Goal: Book appointment/travel/reservation

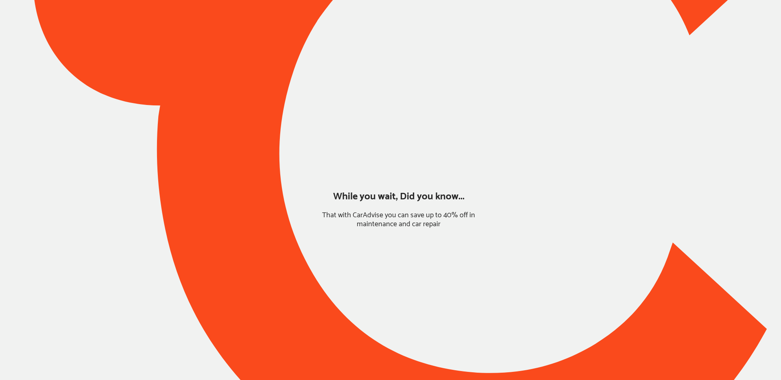
type input "*****"
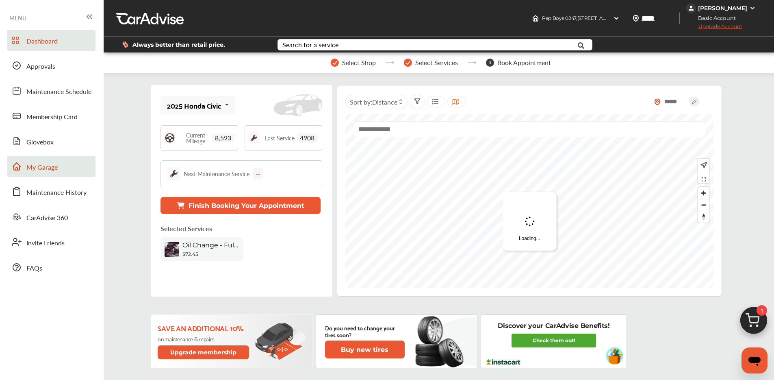
click at [43, 166] on span "My Garage" at bounding box center [41, 167] width 31 height 11
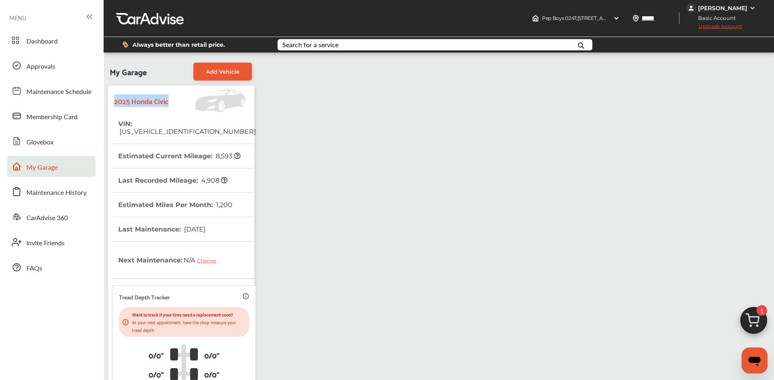
drag, startPoint x: 114, startPoint y: 97, endPoint x: 132, endPoint y: 110, distance: 22.0
click at [132, 107] on strong "2025 Honda Civic" at bounding box center [141, 100] width 54 height 13
click at [61, 45] on link "Dashboard" at bounding box center [51, 40] width 88 height 21
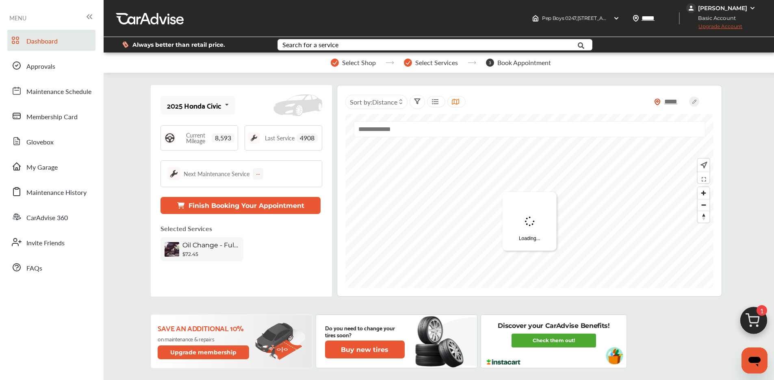
click at [754, 314] on img at bounding box center [754, 322] width 39 height 39
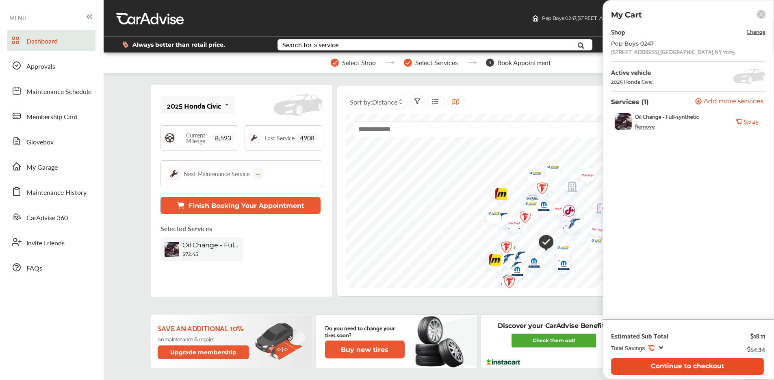
click at [663, 367] on button "Continue to checkout" at bounding box center [687, 366] width 153 height 17
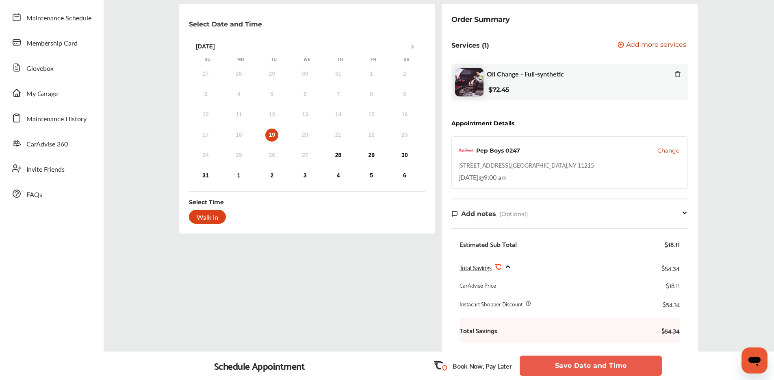
scroll to position [75, 0]
drag, startPoint x: 458, startPoint y: 162, endPoint x: 492, endPoint y: 165, distance: 34.2
click at [492, 165] on div "Pep Boys 0247 Change [STREET_ADDRESS] [DATE] 9:00 am" at bounding box center [570, 161] width 237 height 52
click at [281, 135] on div "17 18 19 20 21 22 23" at bounding box center [305, 134] width 233 height 16
drag, startPoint x: 267, startPoint y: 132, endPoint x: 277, endPoint y: 133, distance: 10.2
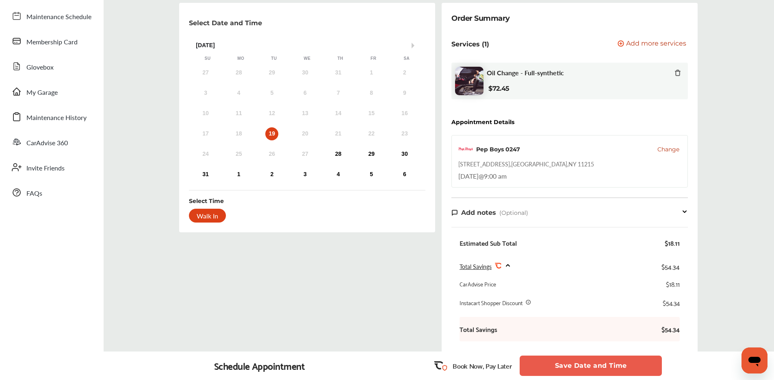
click at [267, 132] on div "19" at bounding box center [271, 133] width 13 height 13
click at [361, 136] on div "17 18 19 20 21 22 23" at bounding box center [305, 134] width 233 height 16
click at [339, 152] on div "28" at bounding box center [338, 154] width 13 height 13
click at [369, 155] on div "29" at bounding box center [371, 154] width 13 height 13
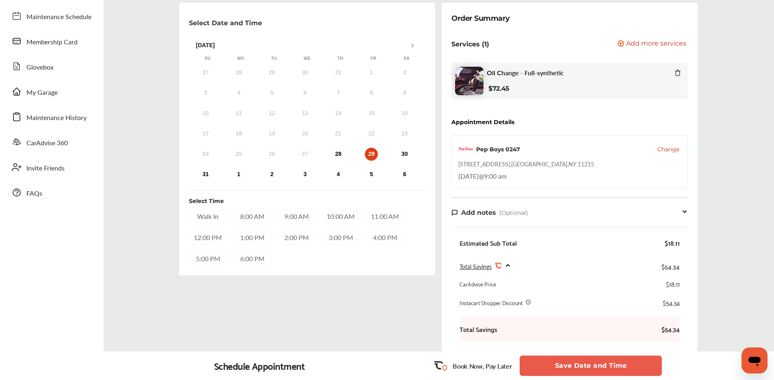
click at [338, 236] on div "3:00 PM" at bounding box center [341, 237] width 38 height 15
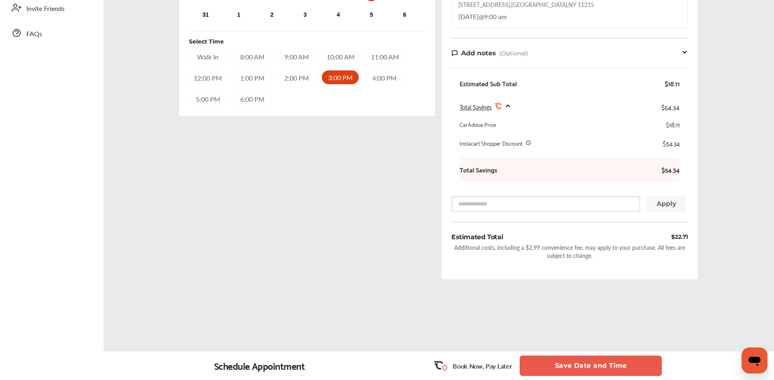
scroll to position [235, 0]
click at [574, 361] on button "Save Date and Time" at bounding box center [591, 365] width 142 height 20
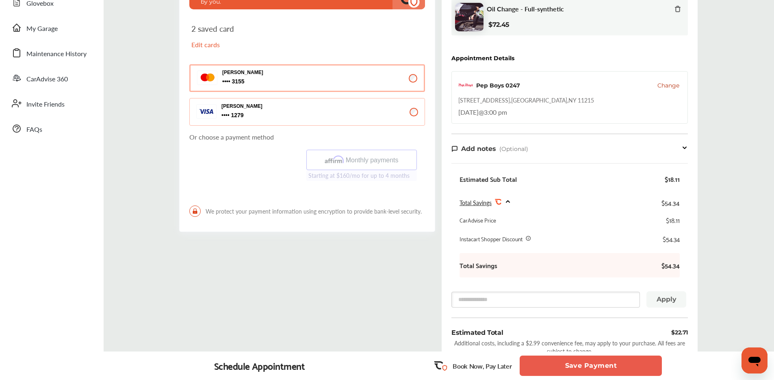
scroll to position [261, 0]
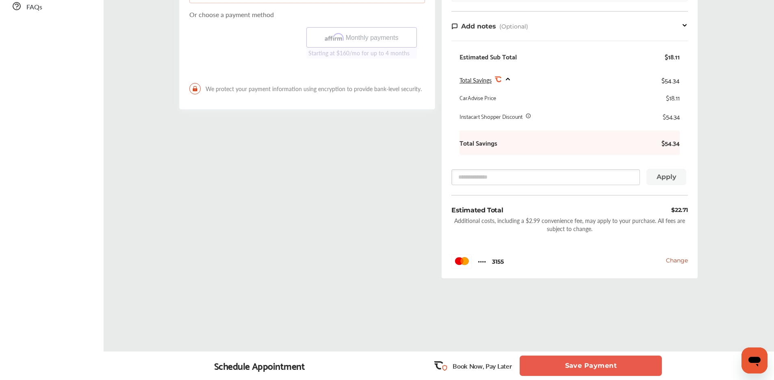
click at [571, 367] on button "Save Payment" at bounding box center [591, 365] width 142 height 20
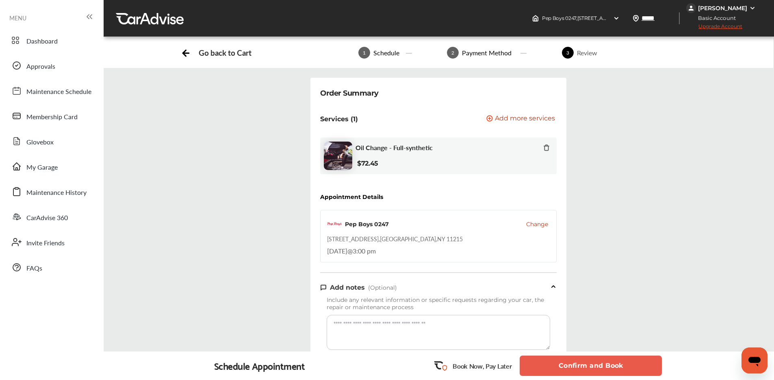
click at [560, 362] on button "Confirm and Book" at bounding box center [591, 365] width 142 height 20
